Goal: Task Accomplishment & Management: Manage account settings

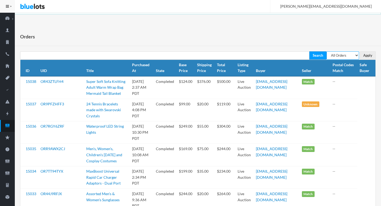
click at [340, 58] on select "All Orders Pending Completed Under review Cancelled" at bounding box center [342, 55] width 33 height 8
select select "pending"
click at [326, 51] on select "All Orders Pending Completed Under review Cancelled" at bounding box center [342, 55] width 33 height 8
click at [366, 56] on input "Apply" at bounding box center [368, 55] width 16 height 8
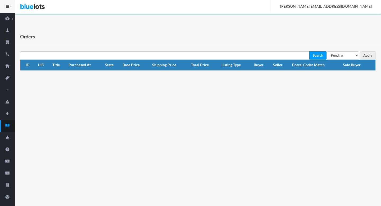
select select "under_review"
click at [326, 51] on select "All Orders Pending Completed Under review Cancelled" at bounding box center [342, 55] width 33 height 8
click at [365, 54] on input "Apply" at bounding box center [368, 55] width 16 height 8
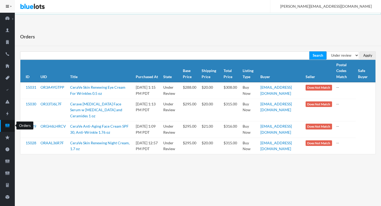
click at [7, 126] on icon "cash" at bounding box center [7, 125] width 4 height 3
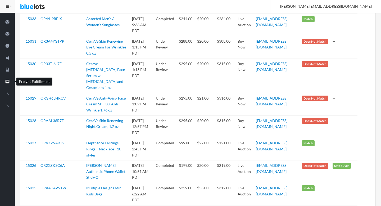
click at [9, 84] on icon "filing" at bounding box center [7, 81] width 15 height 5
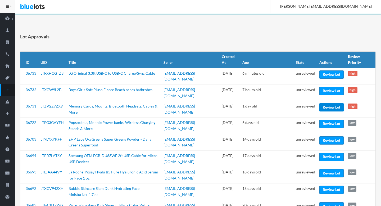
click at [330, 107] on link "Review Lot" at bounding box center [331, 107] width 24 height 8
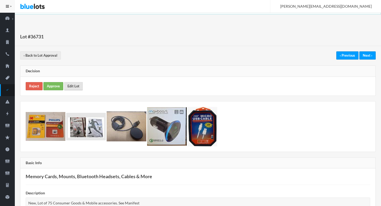
click at [74, 88] on link "Edit Lot" at bounding box center [73, 86] width 19 height 8
click at [53, 84] on link "Approve" at bounding box center [53, 86] width 20 height 8
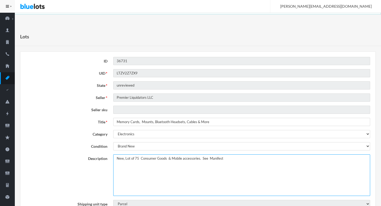
click at [116, 160] on textarea "New, Lot of 75 Consumer Goods & Mobile accessories. See Manifest" at bounding box center [241, 175] width 257 height 42
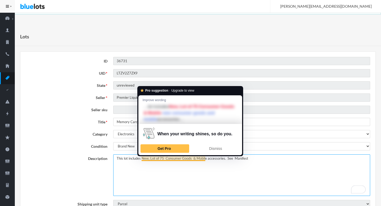
click at [152, 159] on textarea "New, Lot of 75 Consumer Goods & Mobile accessories. See Manifest" at bounding box center [241, 175] width 257 height 42
drag, startPoint x: 152, startPoint y: 159, endPoint x: 156, endPoint y: 159, distance: 4.5
click at [156, 159] on textarea "New, Lot of 75 Consumer Goods & Mobile accessories. See Manifest" at bounding box center [241, 175] width 257 height 42
click at [154, 158] on textarea "New, Lot of 75 Consumer Goods & Mobile accessories. See Manifest" at bounding box center [241, 175] width 257 height 42
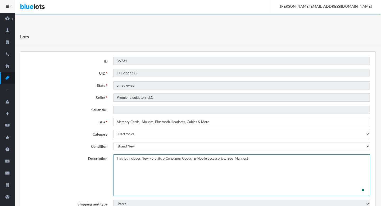
type textarea "This lot includes New 75 units of Consumer Goods & Mobile accessories. See Mani…"
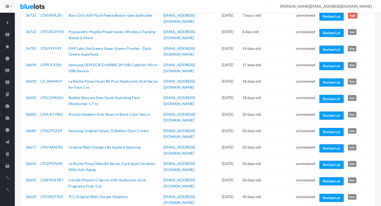
scroll to position [95, 0]
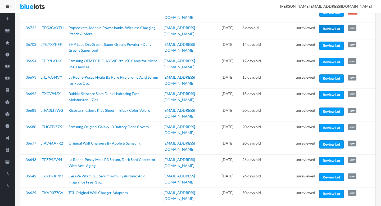
click at [328, 28] on link "Review Lot" at bounding box center [331, 29] width 24 height 8
click at [323, 42] on link "Review Lot" at bounding box center [331, 46] width 24 height 8
click at [329, 59] on link "Review Lot" at bounding box center [331, 62] width 24 height 8
click at [330, 75] on link "Review Lot" at bounding box center [331, 78] width 24 height 8
click at [333, 94] on link "Review Lot" at bounding box center [331, 95] width 24 height 8
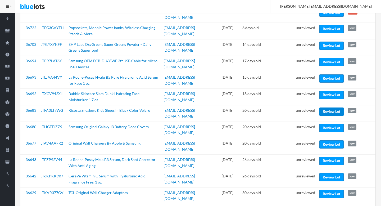
click at [330, 109] on link "Review Lot" at bounding box center [331, 111] width 24 height 8
click at [330, 157] on link "Review Lot" at bounding box center [331, 161] width 24 height 8
click at [330, 173] on link "Review Lot" at bounding box center [331, 177] width 24 height 8
click at [326, 206] on link "Review Lot" at bounding box center [331, 210] width 24 height 8
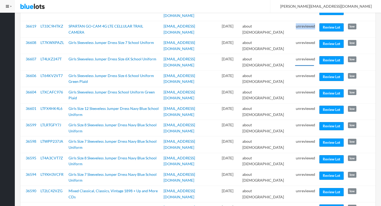
scroll to position [285, 0]
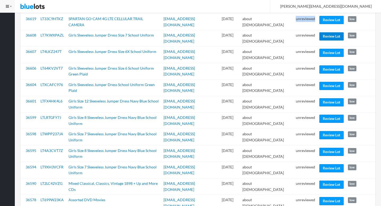
click at [326, 32] on link "Review Lot" at bounding box center [331, 36] width 24 height 8
click at [328, 98] on link "Review Lot" at bounding box center [331, 102] width 24 height 8
click at [337, 164] on link "Review Lot" at bounding box center [331, 168] width 24 height 8
click at [335, 180] on link "Review Lot" at bounding box center [331, 184] width 24 height 8
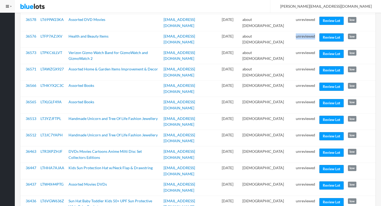
scroll to position [474, 0]
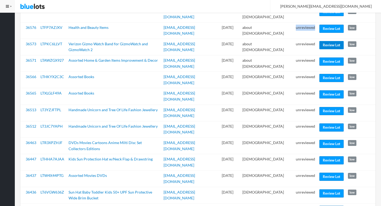
click at [326, 41] on link "Review Lot" at bounding box center [331, 45] width 24 height 8
click at [325, 90] on link "Review Lot" at bounding box center [331, 94] width 24 height 8
click at [323, 123] on link "Review Lot" at bounding box center [331, 127] width 24 height 8
click at [335, 156] on link "Review Lot" at bounding box center [331, 160] width 24 height 8
click at [333, 189] on link "Review Lot" at bounding box center [331, 193] width 24 height 8
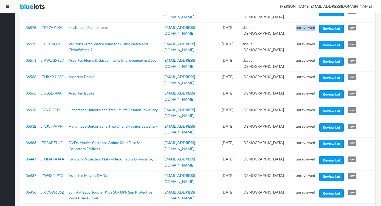
click at [329, 206] on link "Review Lot" at bounding box center [331, 210] width 24 height 8
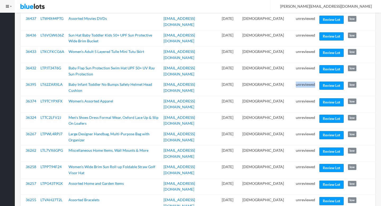
scroll to position [643, 0]
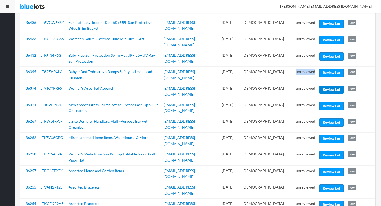
click at [334, 85] on link "Review Lot" at bounding box center [331, 89] width 24 height 8
click at [328, 102] on link "Review Lot" at bounding box center [331, 106] width 24 height 8
click at [326, 118] on link "Review Lot" at bounding box center [331, 122] width 24 height 8
click at [328, 151] on link "Review Lot" at bounding box center [331, 155] width 24 height 8
click at [330, 168] on link "Review Lot" at bounding box center [331, 172] width 24 height 8
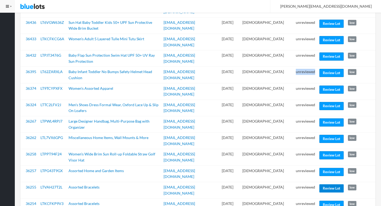
click at [330, 184] on link "Review Lot" at bounding box center [331, 188] width 24 height 8
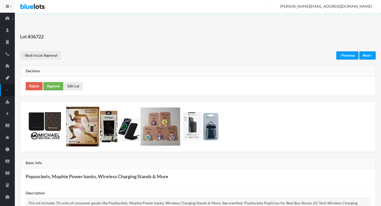
click at [51, 85] on link "Approve" at bounding box center [53, 86] width 20 height 8
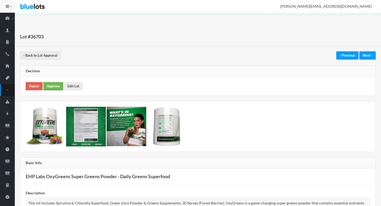
click at [52, 88] on link "Approve" at bounding box center [53, 86] width 20 height 8
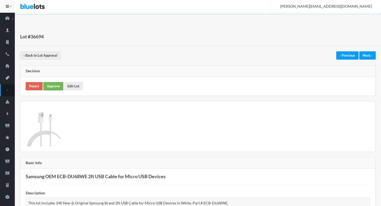
click at [56, 87] on link "Approve" at bounding box center [53, 86] width 20 height 8
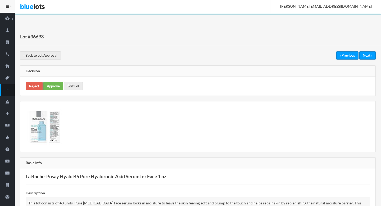
click at [61, 84] on link "Approve" at bounding box center [53, 86] width 20 height 8
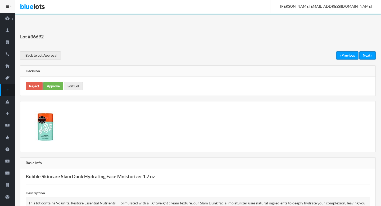
click at [53, 85] on link "Approve" at bounding box center [53, 86] width 20 height 8
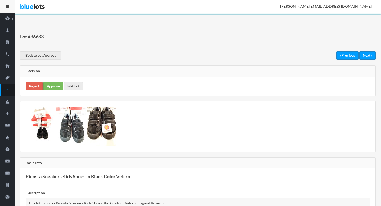
click at [54, 81] on div "Reject Approve Edit Lot" at bounding box center [197, 86] width 355 height 19
click at [57, 85] on link "Approve" at bounding box center [53, 86] width 20 height 8
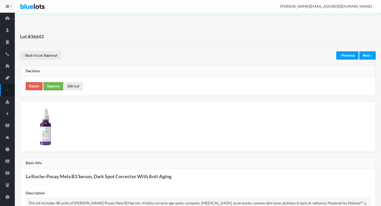
click at [53, 86] on link "Approve" at bounding box center [53, 86] width 20 height 8
click at [52, 88] on link "Approve" at bounding box center [53, 86] width 20 height 8
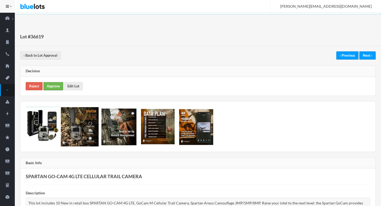
click at [50, 85] on link "Approve" at bounding box center [53, 86] width 20 height 8
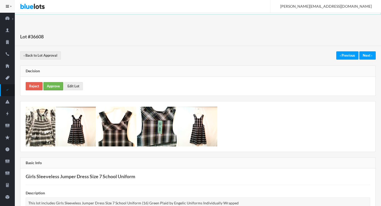
click at [54, 87] on link "Approve" at bounding box center [53, 86] width 20 height 8
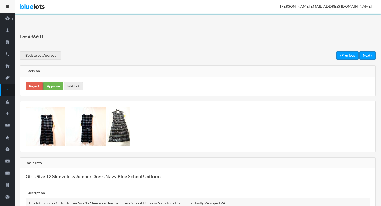
click at [51, 84] on link "Approve" at bounding box center [53, 86] width 20 height 8
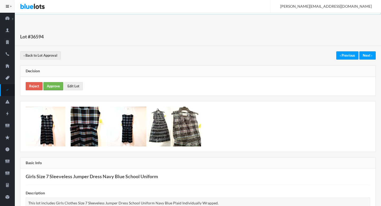
click at [54, 87] on link "Approve" at bounding box center [53, 86] width 20 height 8
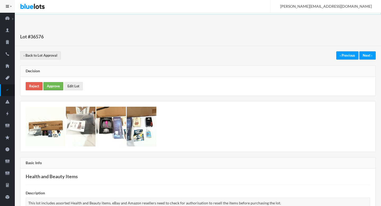
click at [58, 85] on link "Approve" at bounding box center [53, 86] width 20 height 8
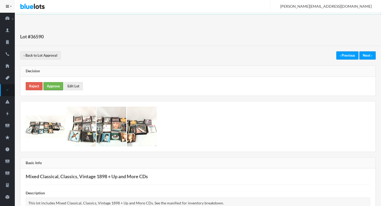
click at [52, 87] on link "Approve" at bounding box center [53, 86] width 20 height 8
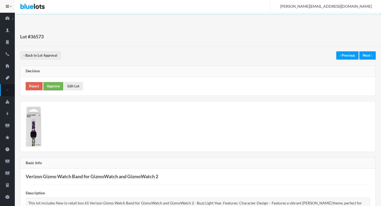
click at [56, 87] on link "Approve" at bounding box center [53, 86] width 20 height 8
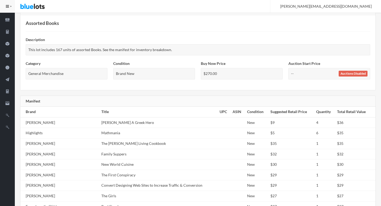
scroll to position [63, 0]
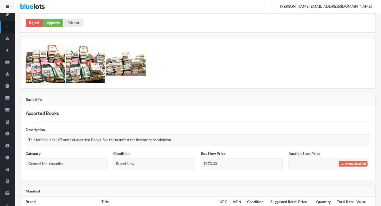
click at [57, 24] on link "Approve" at bounding box center [53, 23] width 20 height 8
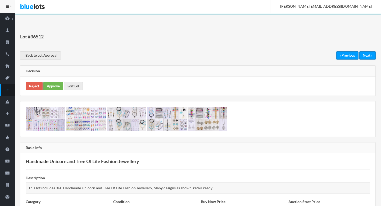
click at [52, 85] on link "Approve" at bounding box center [53, 86] width 20 height 8
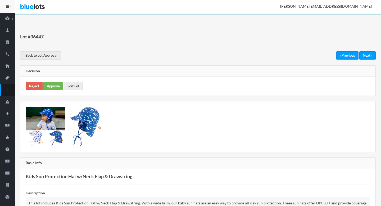
click at [54, 83] on link "Approve" at bounding box center [53, 86] width 20 height 8
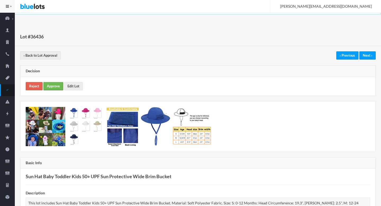
click at [50, 86] on link "Approve" at bounding box center [53, 86] width 20 height 8
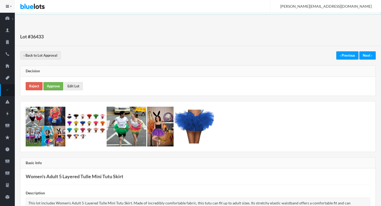
click at [52, 85] on link "Approve" at bounding box center [53, 86] width 20 height 8
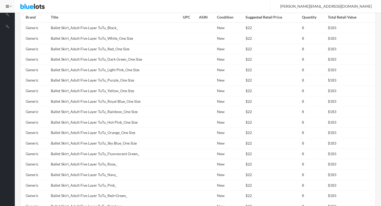
scroll to position [350, 0]
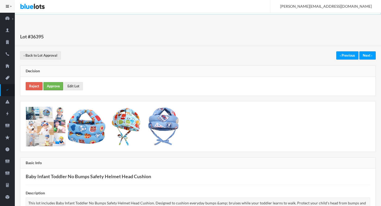
click at [50, 83] on link "Approve" at bounding box center [53, 86] width 20 height 8
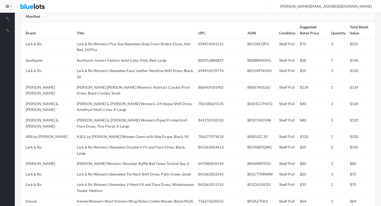
scroll to position [311, 0]
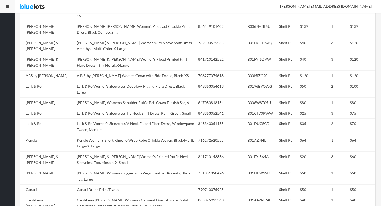
click at [155, 151] on td "James & Erin Women's Printed Ruffle Neck Sleeveless Top, Mosaic, X-Small" at bounding box center [135, 159] width 121 height 16
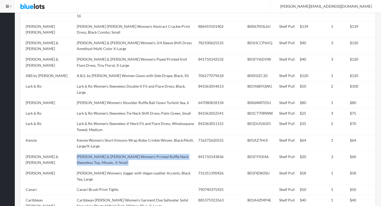
copy tr "James & Erin Women's Printed Ruffle Neck Sleeveless Top, Mosaic, X-Small"
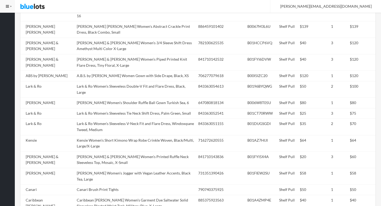
scroll to position [0, 0]
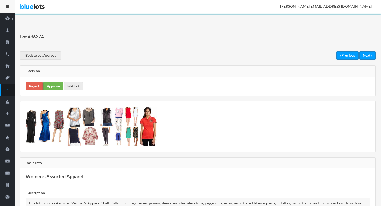
click at [48, 85] on link "Approve" at bounding box center [53, 86] width 20 height 8
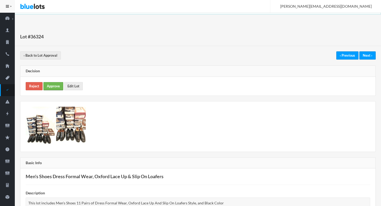
click at [54, 87] on link "Approve" at bounding box center [53, 86] width 20 height 8
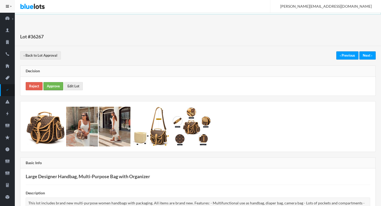
click at [57, 84] on link "Approve" at bounding box center [53, 86] width 20 height 8
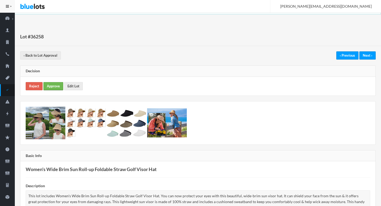
click at [55, 83] on link "Approve" at bounding box center [53, 86] width 20 height 8
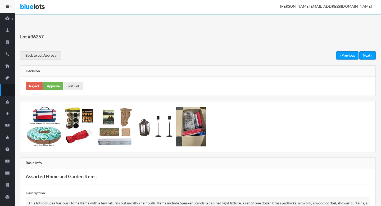
click at [50, 85] on link "Approve" at bounding box center [53, 86] width 20 height 8
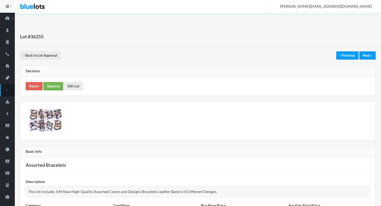
click at [54, 85] on link "Approve" at bounding box center [53, 86] width 20 height 8
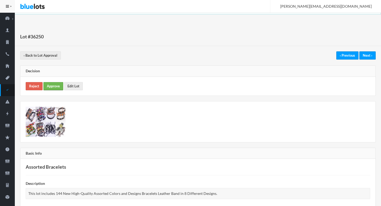
click at [54, 85] on link "Approve" at bounding box center [53, 86] width 20 height 8
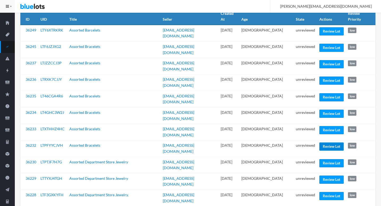
scroll to position [43, 0]
click at [332, 142] on link "Review Lot" at bounding box center [331, 146] width 24 height 8
click at [329, 159] on link "Review Lot" at bounding box center [331, 163] width 24 height 8
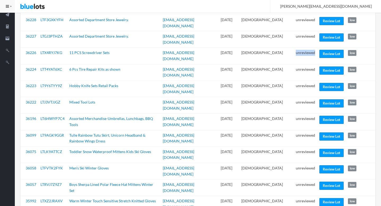
scroll to position [218, 0]
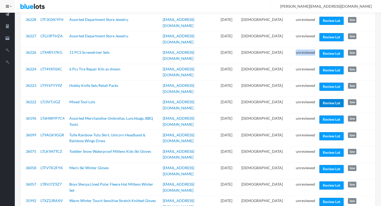
click at [331, 99] on link "Review Lot" at bounding box center [331, 103] width 24 height 8
click at [328, 132] on link "Review Lot" at bounding box center [331, 136] width 24 height 8
click at [328, 165] on link "Review Lot" at bounding box center [331, 169] width 24 height 8
click at [330, 198] on link "Review Lot" at bounding box center [331, 202] width 24 height 8
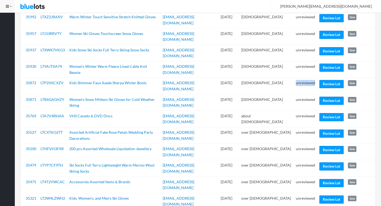
scroll to position [403, 0]
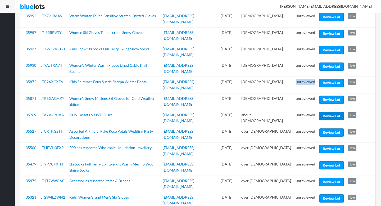
click at [335, 112] on link "Review Lot" at bounding box center [331, 116] width 24 height 8
click at [327, 145] on link "Review Lot" at bounding box center [331, 149] width 24 height 8
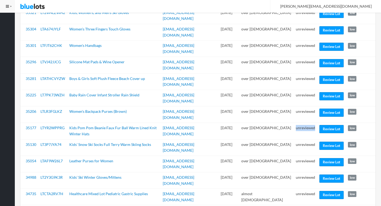
scroll to position [593, 0]
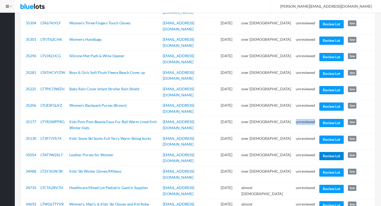
click at [336, 152] on link "Review Lot" at bounding box center [331, 156] width 24 height 8
click at [327, 185] on link "Review Lot" at bounding box center [331, 189] width 24 height 8
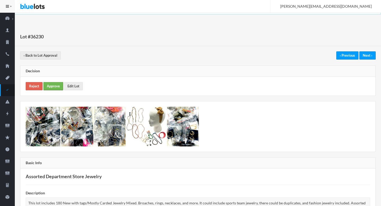
click at [52, 83] on link "Approve" at bounding box center [53, 86] width 20 height 8
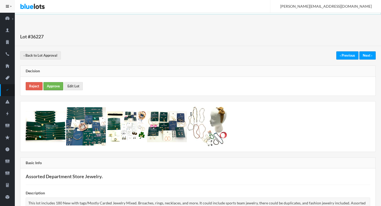
click at [52, 88] on link "Approve" at bounding box center [53, 86] width 20 height 8
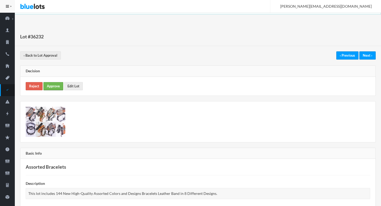
click at [51, 87] on link "Approve" at bounding box center [53, 86] width 20 height 8
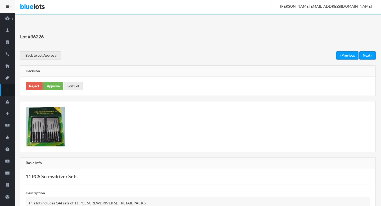
click at [45, 89] on link "Approve" at bounding box center [53, 86] width 20 height 8
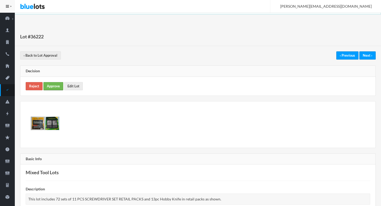
click at [57, 86] on link "Approve" at bounding box center [53, 86] width 20 height 8
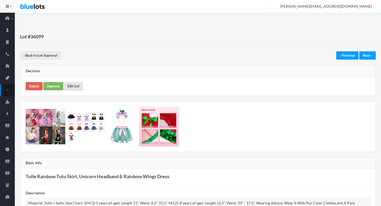
click at [76, 90] on link "Edit Lot" at bounding box center [73, 86] width 19 height 8
click at [49, 84] on link "Approve" at bounding box center [53, 86] width 20 height 8
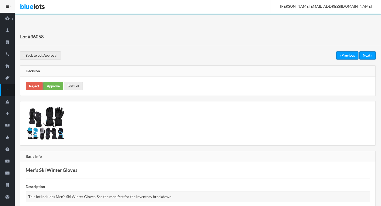
click at [58, 84] on link "Approve" at bounding box center [53, 86] width 20 height 8
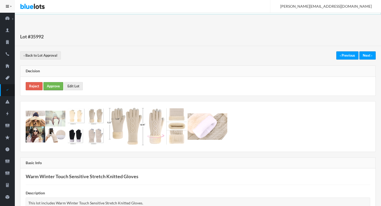
click at [45, 86] on link "Approve" at bounding box center [53, 86] width 20 height 8
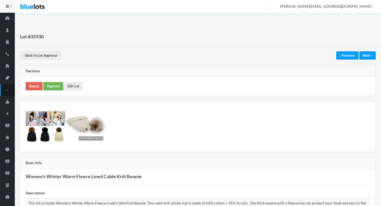
click at [47, 87] on link "Approve" at bounding box center [53, 86] width 20 height 8
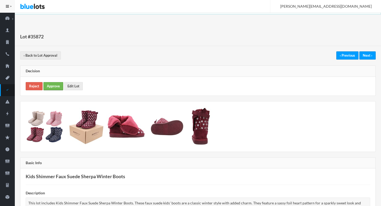
click at [49, 83] on link "Approve" at bounding box center [53, 86] width 20 height 8
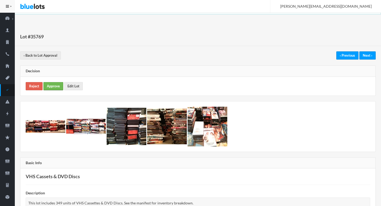
click at [53, 83] on link "Approve" at bounding box center [53, 86] width 20 height 8
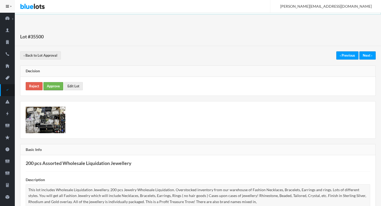
click at [54, 86] on link "Approve" at bounding box center [53, 86] width 20 height 8
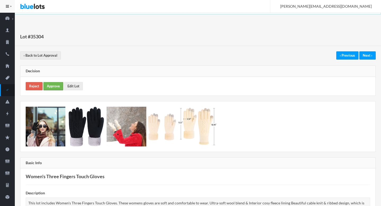
click at [54, 86] on link "Approve" at bounding box center [53, 86] width 20 height 8
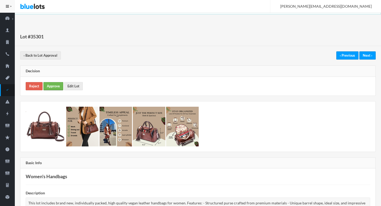
click at [52, 88] on link "Approve" at bounding box center [53, 86] width 20 height 8
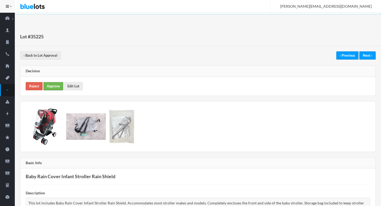
click at [51, 87] on link "Approve" at bounding box center [53, 86] width 20 height 8
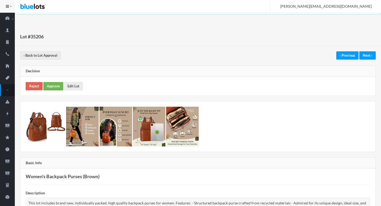
click at [54, 86] on link "Approve" at bounding box center [53, 86] width 20 height 8
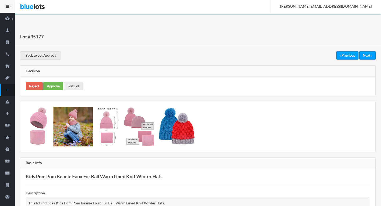
click at [52, 83] on link "Approve" at bounding box center [53, 86] width 20 height 8
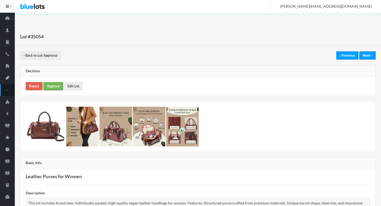
click at [49, 87] on link "Approve" at bounding box center [53, 86] width 20 height 8
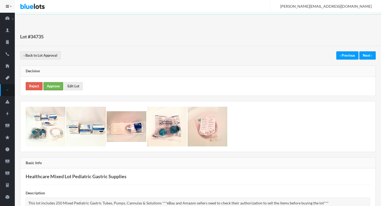
click at [50, 84] on link "Approve" at bounding box center [53, 86] width 20 height 8
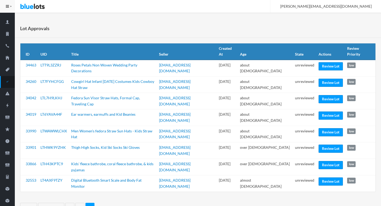
scroll to position [8, 0]
click at [327, 79] on link "Review Lot" at bounding box center [330, 83] width 24 height 8
click at [326, 128] on link "Review Lot" at bounding box center [330, 132] width 24 height 8
click at [322, 177] on link "Review Lot" at bounding box center [330, 181] width 24 height 8
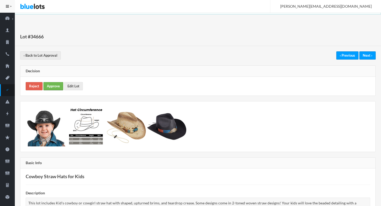
click at [60, 88] on link "Approve" at bounding box center [53, 86] width 20 height 8
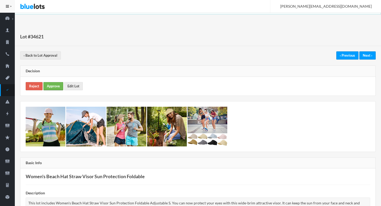
click at [46, 86] on link "Approve" at bounding box center [53, 86] width 20 height 8
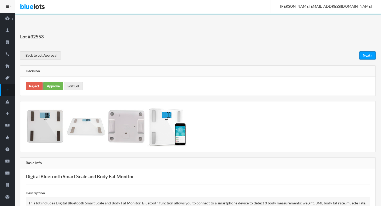
click at [54, 88] on link "Approve" at bounding box center [53, 86] width 20 height 8
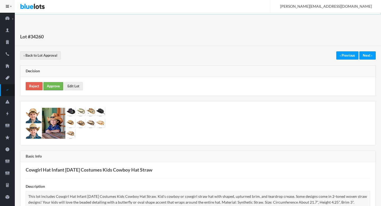
click at [54, 86] on link "Approve" at bounding box center [53, 86] width 20 height 8
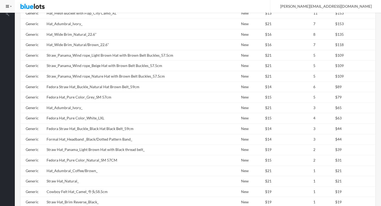
scroll to position [290, 0]
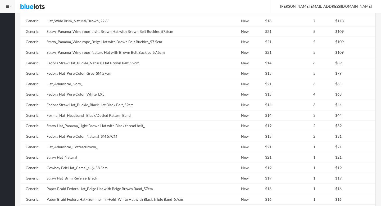
click at [82, 71] on td "Fedora Hat_Pure Color_Grey_SM 57cm" at bounding box center [127, 73] width 166 height 11
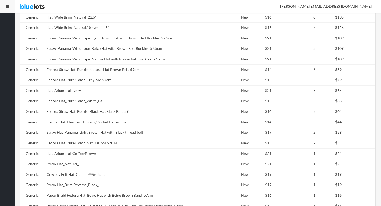
scroll to position [282, 0]
click at [82, 71] on td "Fedora Straw Hat_Buckle_Natural Hat Brown Belt_59cm" at bounding box center [127, 70] width 166 height 11
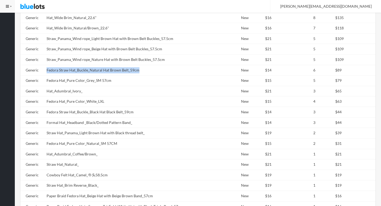
click at [82, 71] on td "Fedora Straw Hat_Buckle_Natural Hat Brown Belt_59cm" at bounding box center [127, 70] width 166 height 11
copy tr "Fedora Straw Hat_Buckle_Natural Hat Brown Belt_59cm"
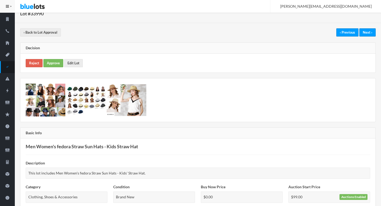
scroll to position [0, 0]
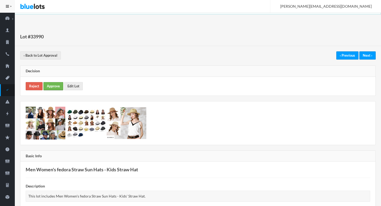
click at [51, 90] on link "Approve" at bounding box center [53, 86] width 20 height 8
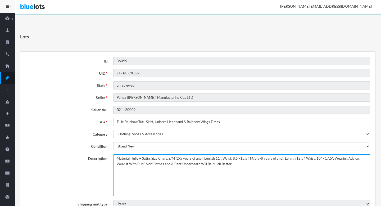
click at [116, 159] on textarea "Material: Tulle + Satin. Size Chart: S/M (2-5 years of age): Length 11". Waist:…" at bounding box center [241, 175] width 257 height 42
paste textarea "Tulle Rainbow Tutu Skirt, Unicorn Headband & Rainbow Wings Dress"
type textarea "This lot includes Tulle Rainbow Tutu Skirt, Unicorn Headband & Rainbow Wings Dr…"
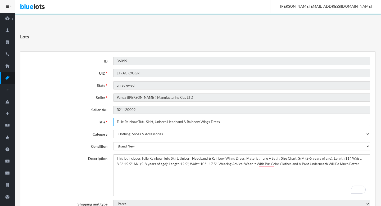
click at [206, 123] on input "Tulle Rainbow Tutu Skirt, Unicorn Headband & Rainbow Wings Dress" at bounding box center [241, 122] width 257 height 8
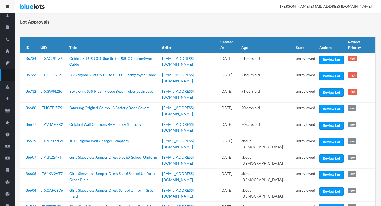
scroll to position [14, 0]
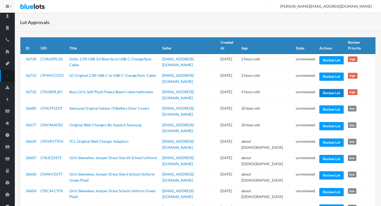
click at [330, 92] on link "Review Lot" at bounding box center [331, 93] width 24 height 8
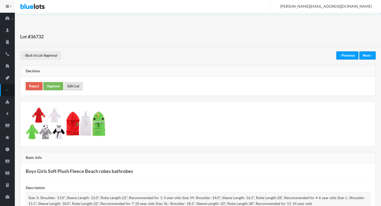
click at [78, 86] on link "Edit Lot" at bounding box center [73, 86] width 19 height 8
click at [55, 87] on link "Approve" at bounding box center [53, 86] width 20 height 8
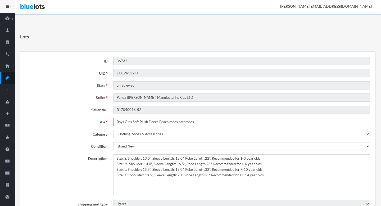
click at [141, 121] on input "Boys Girls Soft Plush Fleece Beach robes bathrobes" at bounding box center [241, 122] width 257 height 8
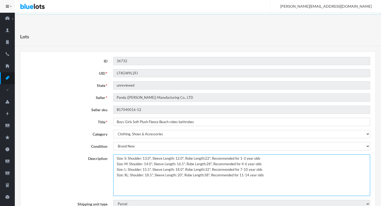
click at [115, 158] on textarea "Size: S: Shoulder: 13.0", Sleeve Length: 12.0", Robe Length:22", Recommended fo…" at bounding box center [241, 175] width 257 height 42
type textarea "This lot iSize: S: Shoulder: 13.0", Sleeve Length: 12.0", Robe Length:22", Reco…"
